Goal: Communication & Community: Answer question/provide support

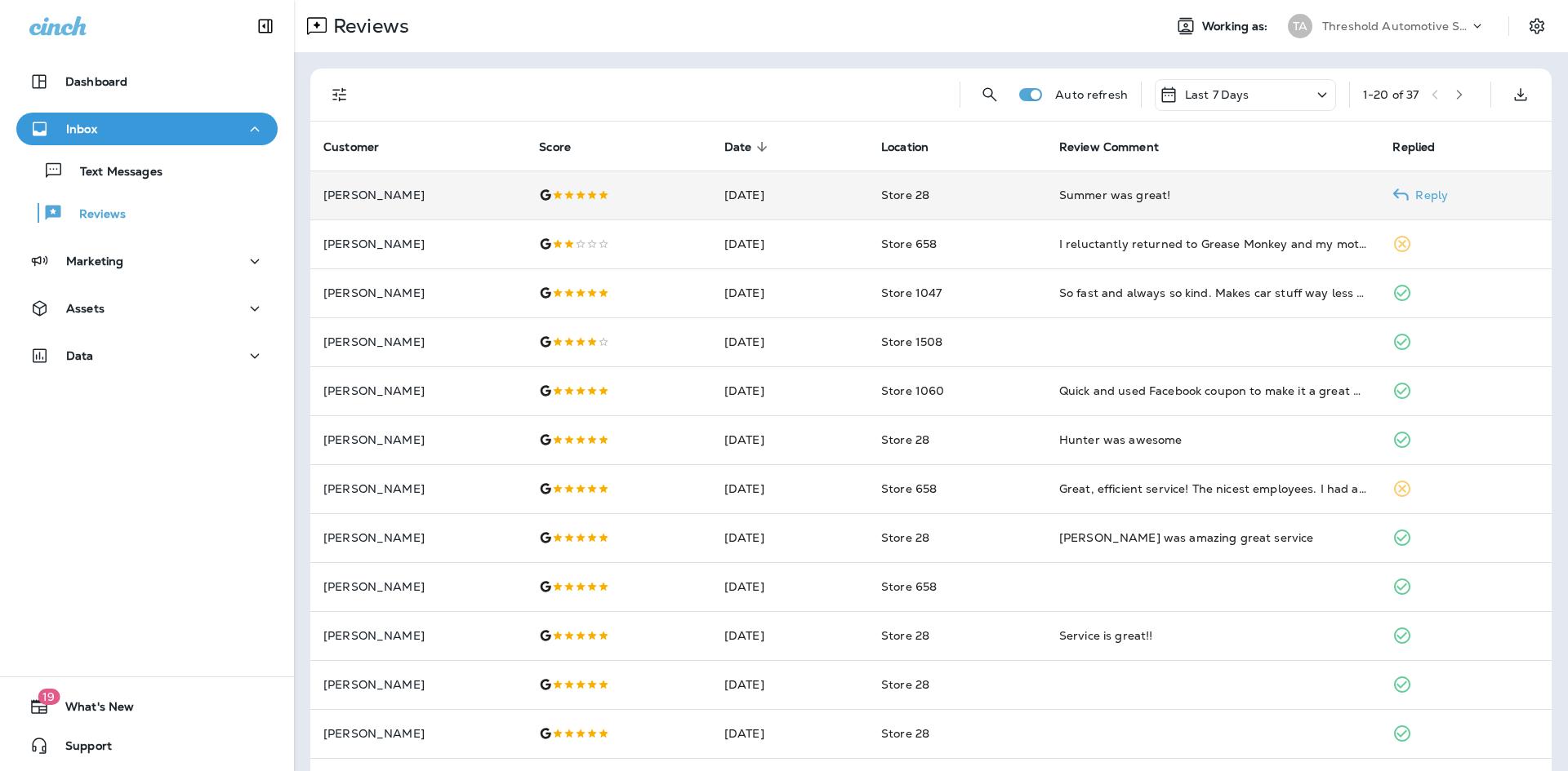
click at [1257, 189] on div "Summer was great!" at bounding box center [1213, 195] width 308 height 16
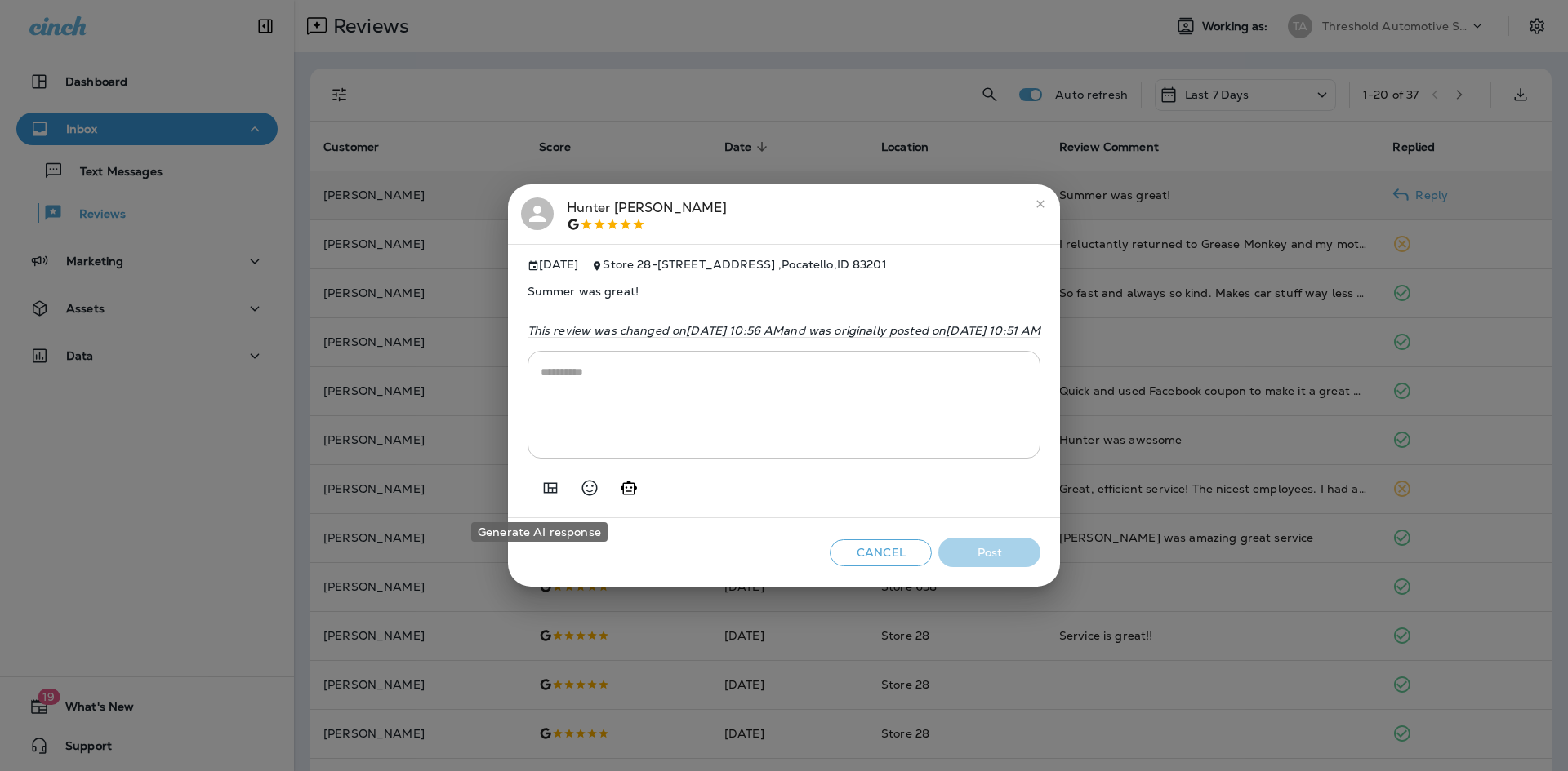
click at [619, 496] on icon "Generate AI response" at bounding box center [629, 488] width 20 height 20
type textarea "**********"
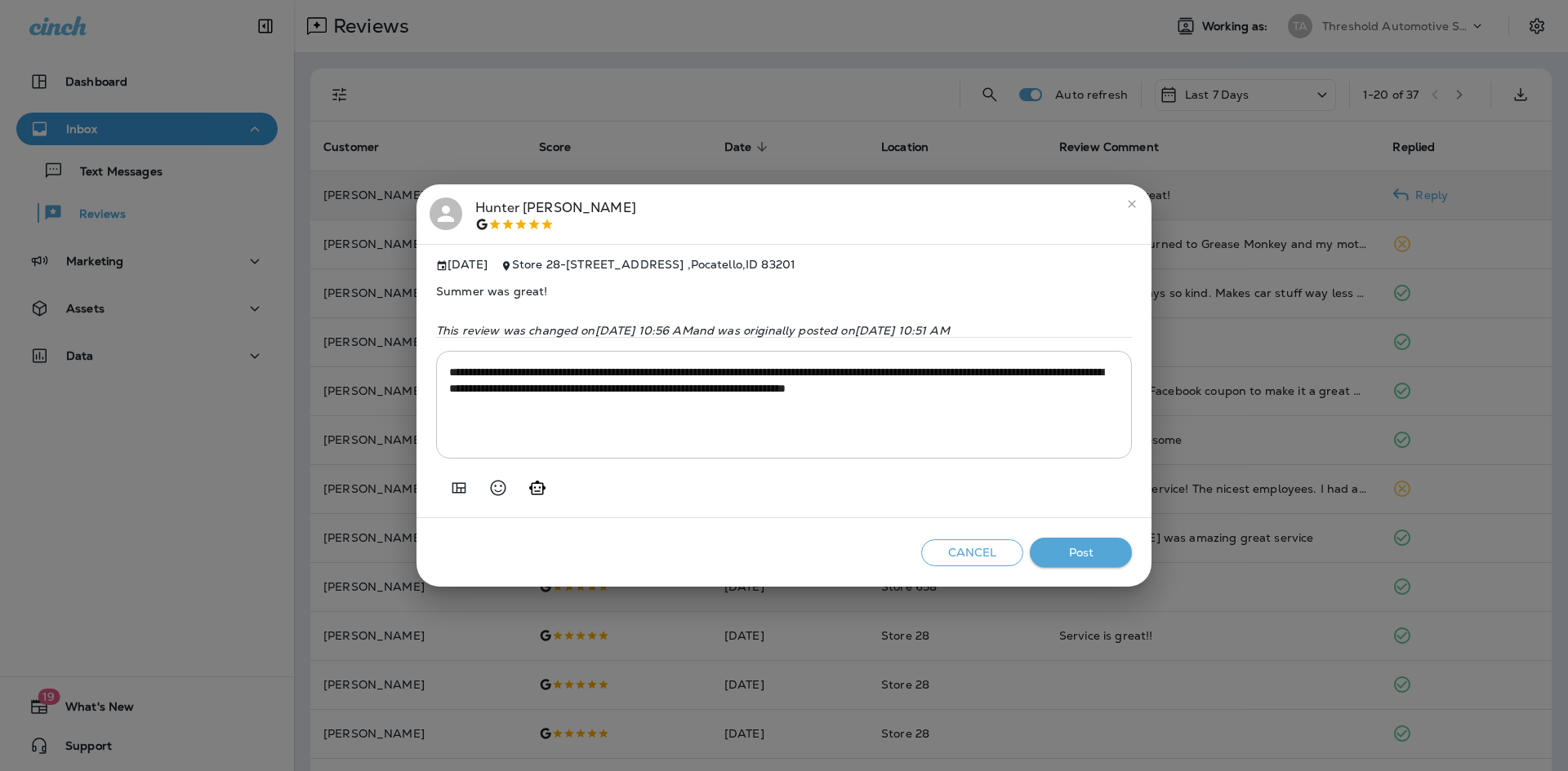
click at [1075, 557] on button "Post" at bounding box center [1080, 553] width 102 height 30
